Goal: Information Seeking & Learning: Learn about a topic

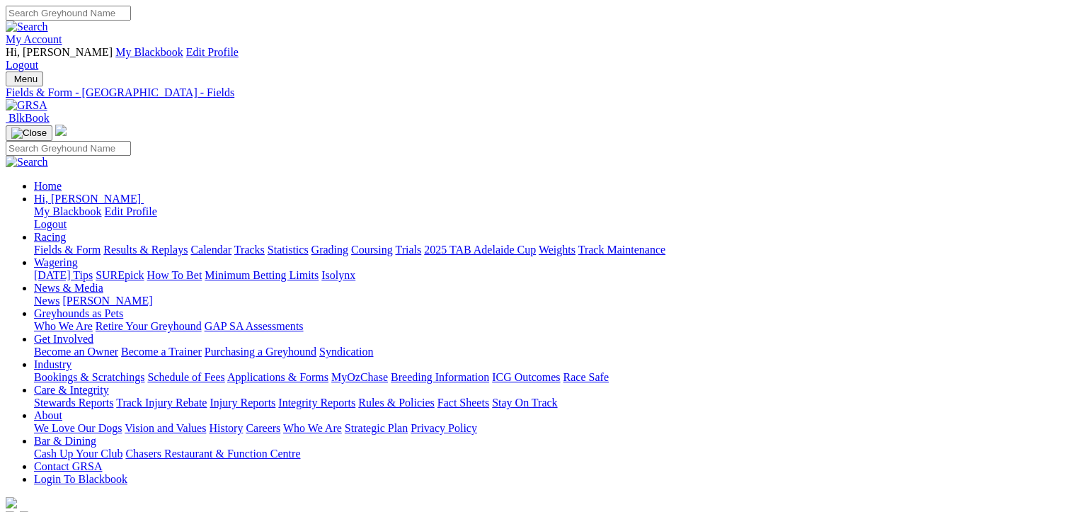
click at [45, 243] on link "Fields & Form" at bounding box center [67, 249] width 67 height 12
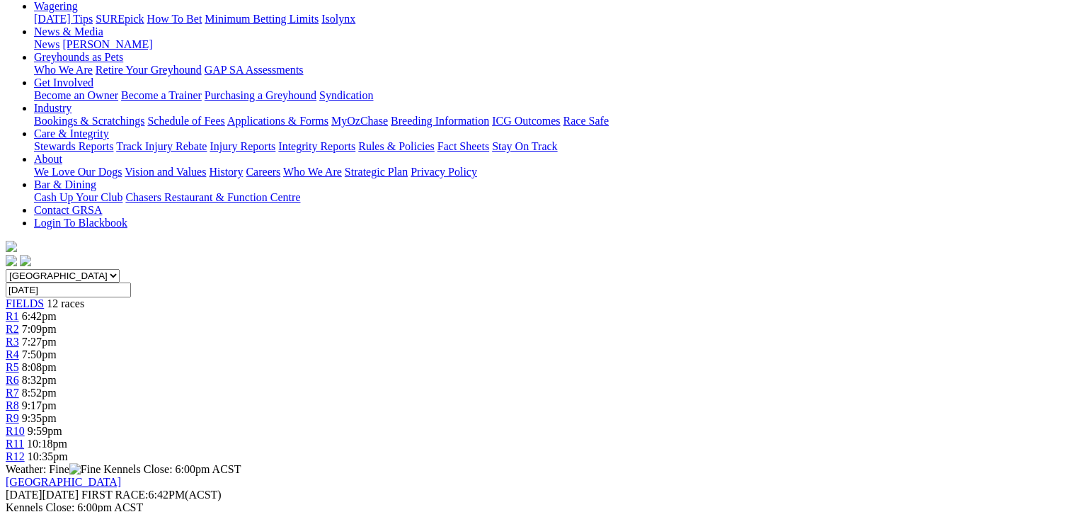
scroll to position [283, 0]
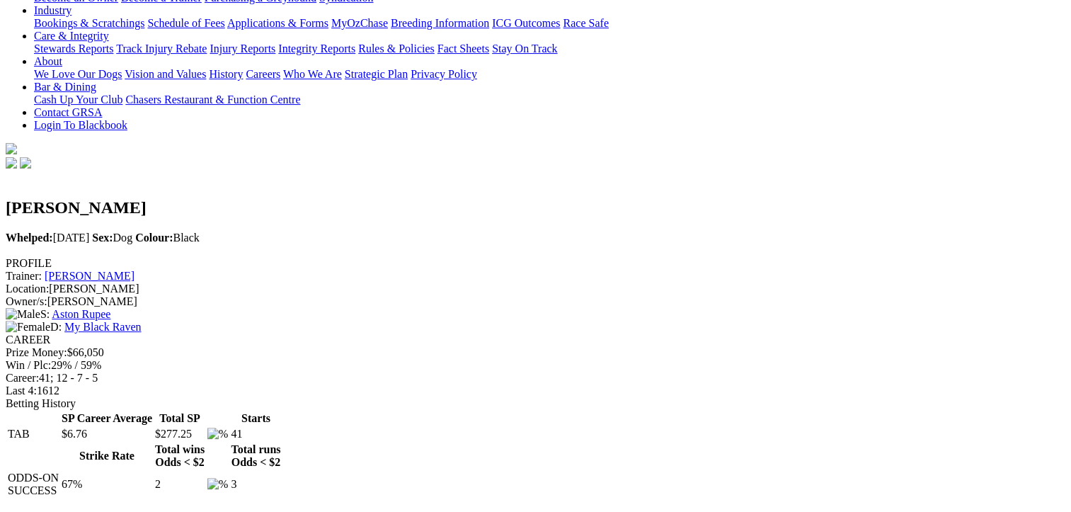
scroll to position [71, 0]
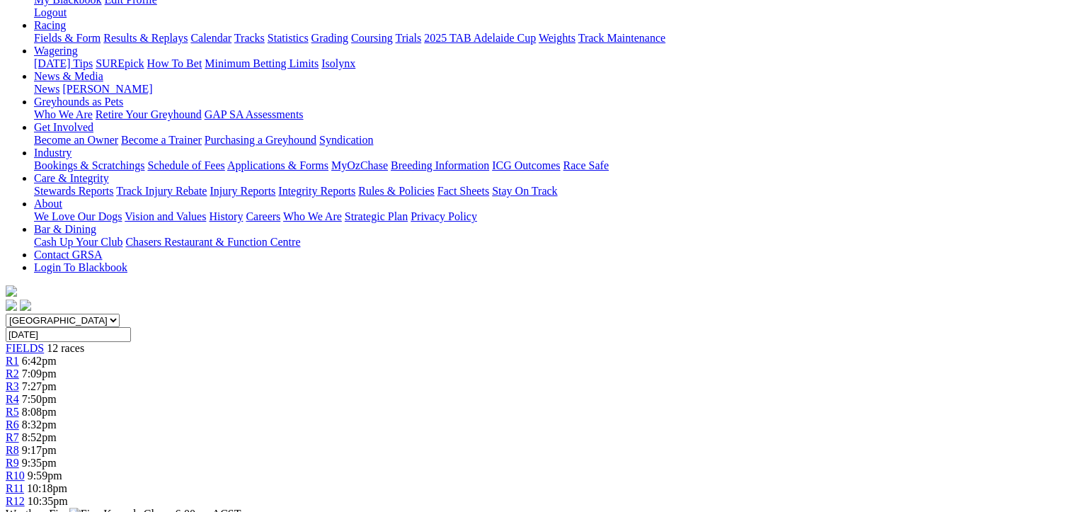
scroll to position [212, 0]
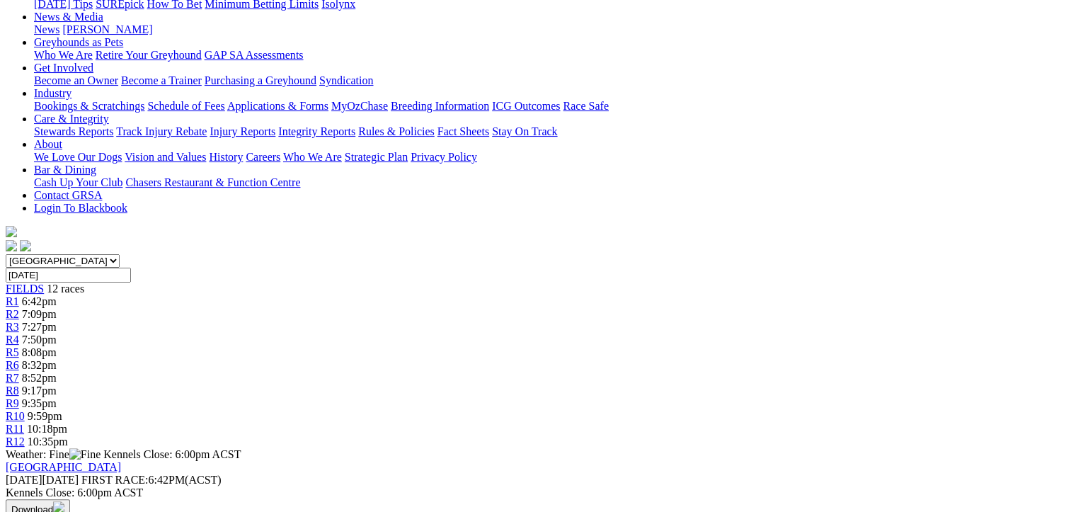
scroll to position [425, 0]
